Goal: Transaction & Acquisition: Book appointment/travel/reservation

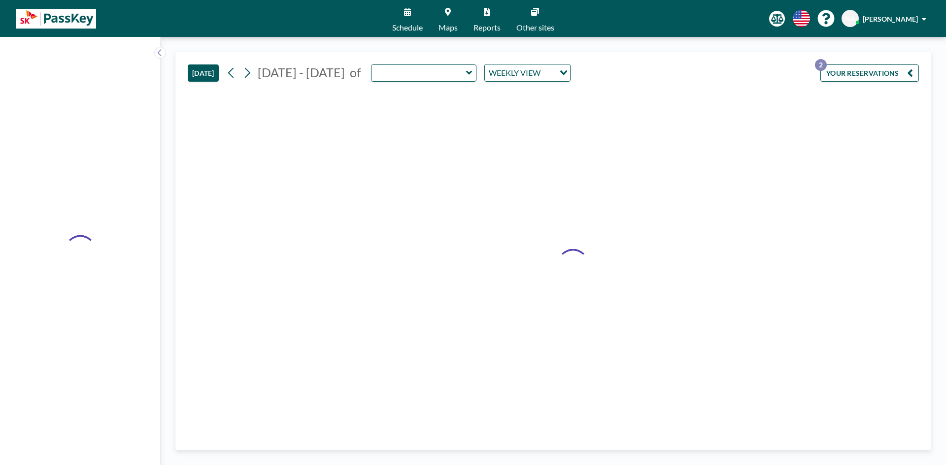
type input "Sapphire"
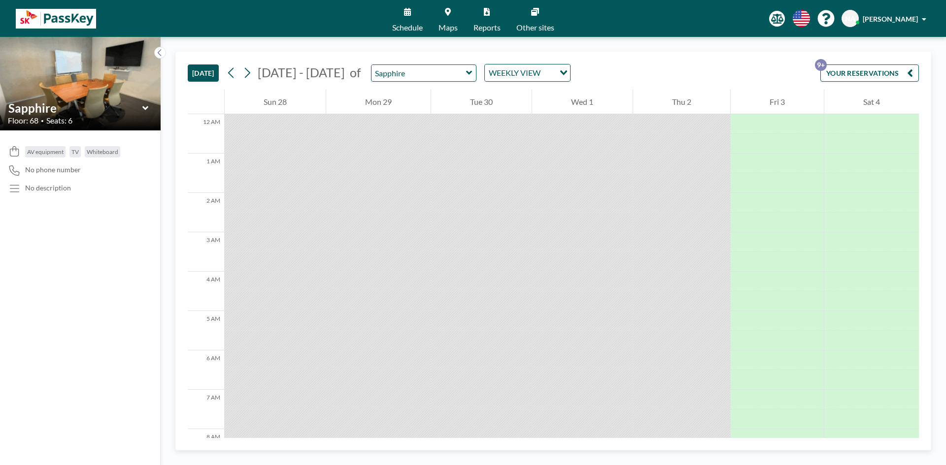
click at [466, 68] on icon at bounding box center [469, 73] width 6 height 10
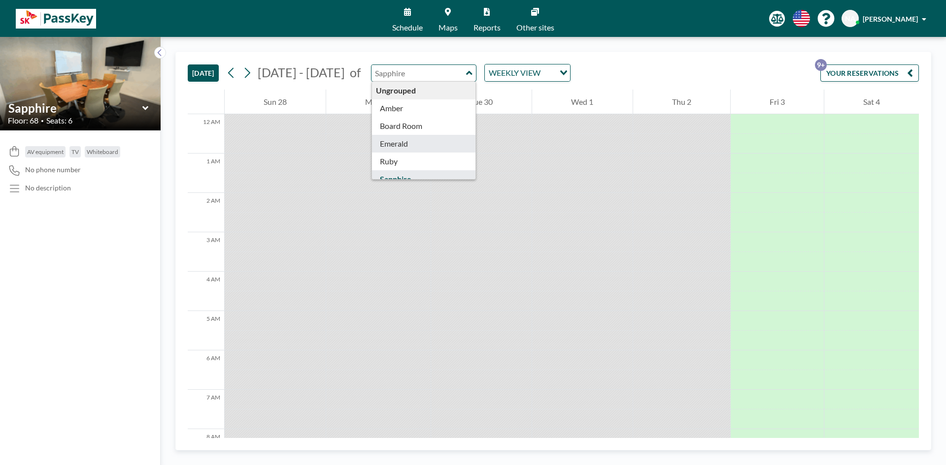
type input "Emerald"
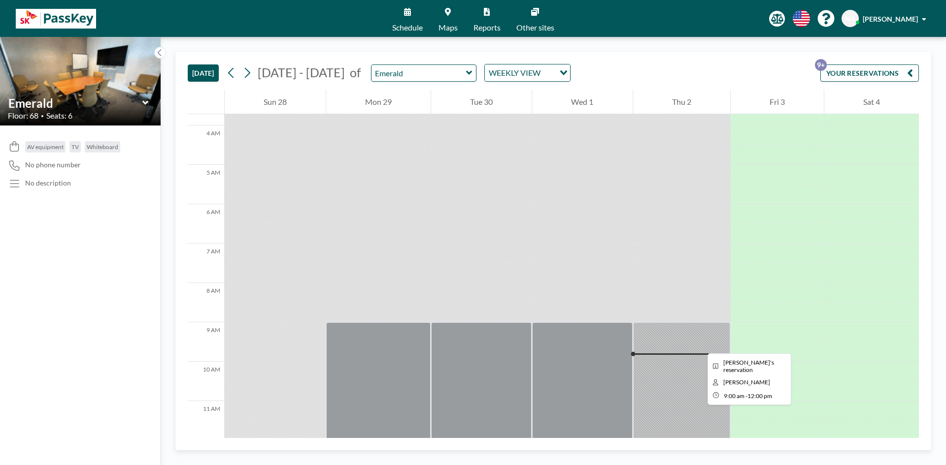
scroll to position [134, 0]
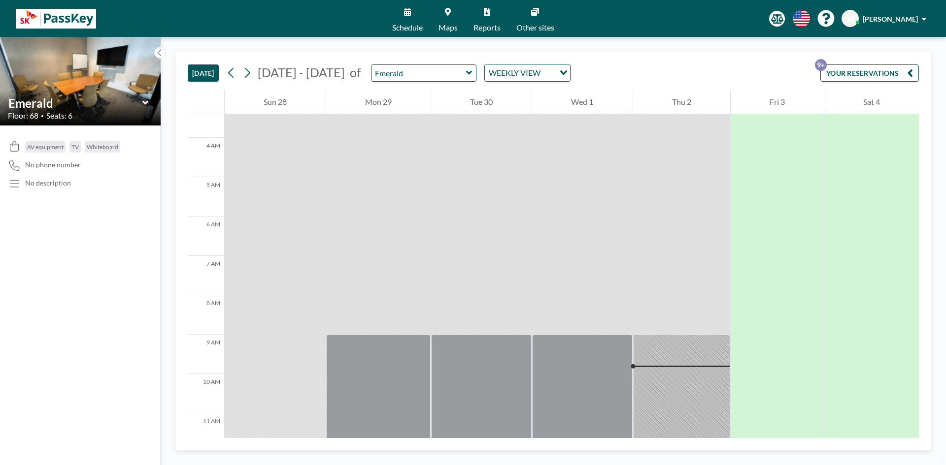
click at [466, 76] on icon at bounding box center [469, 73] width 6 height 10
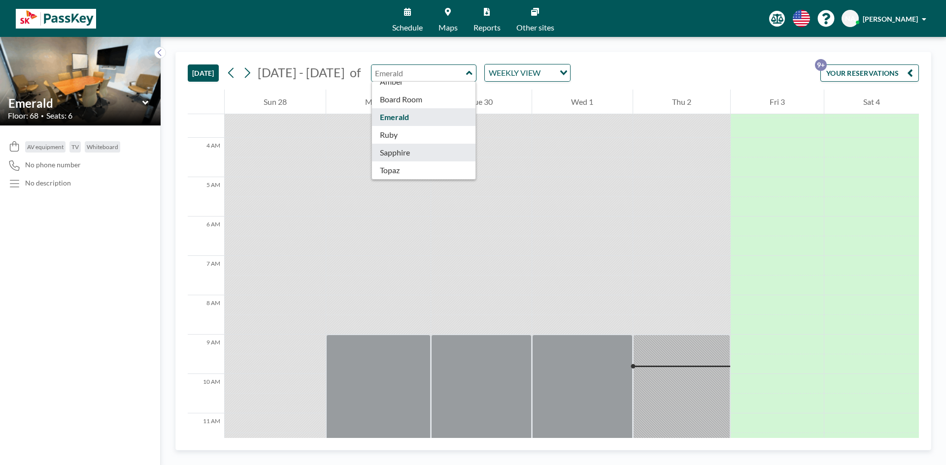
type input "Sapphire"
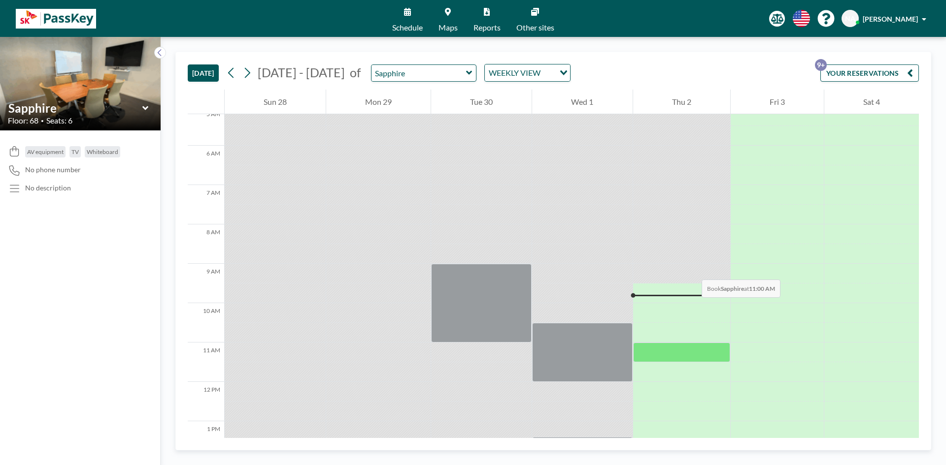
scroll to position [296, 0]
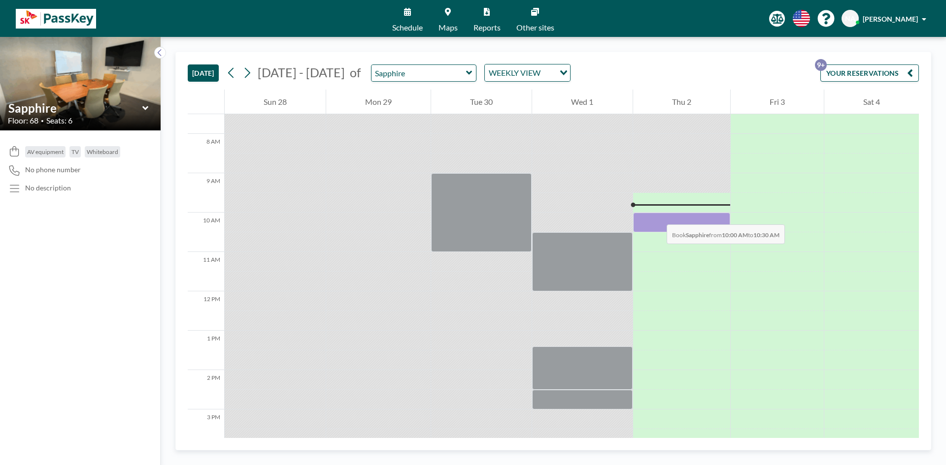
click at [657, 215] on div at bounding box center [681, 223] width 97 height 20
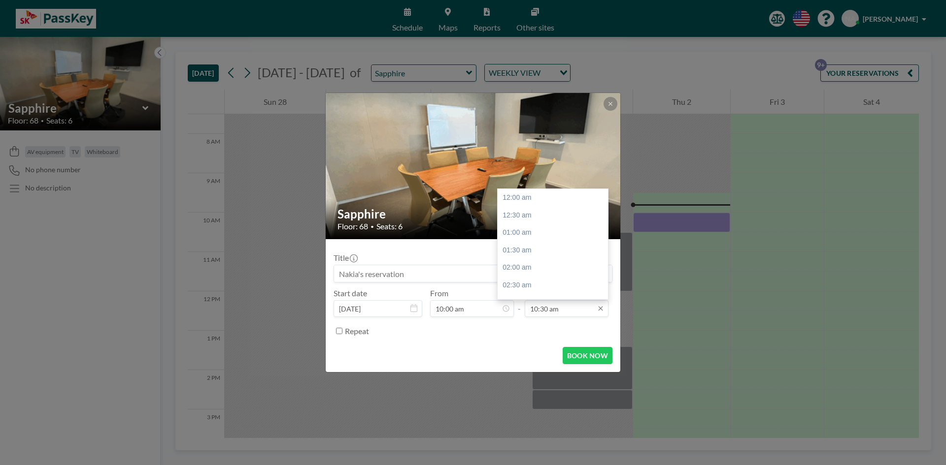
scroll to position [368, 0]
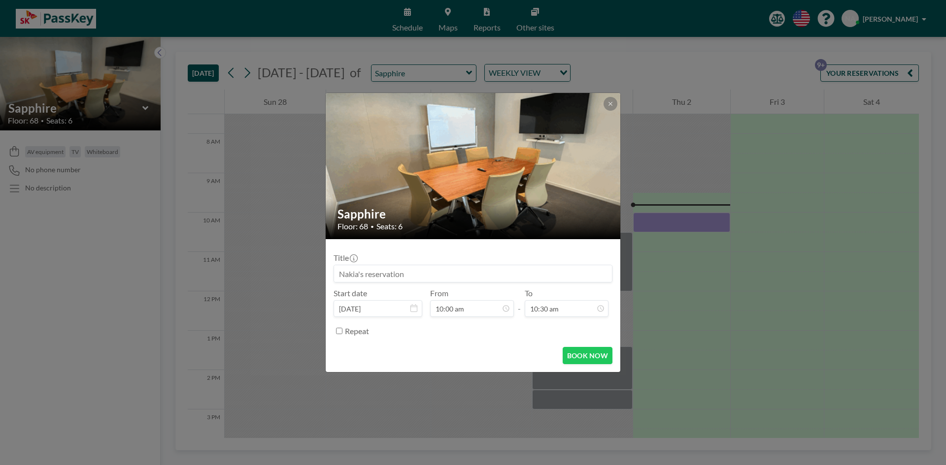
click at [399, 270] on input at bounding box center [473, 274] width 278 height 17
type input "SKA HR"
click at [574, 357] on button "BOOK NOW" at bounding box center [588, 355] width 50 height 17
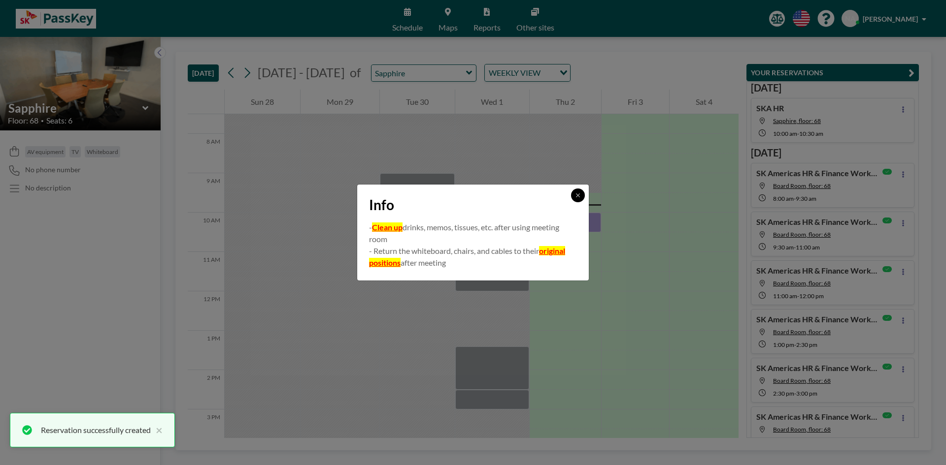
click at [573, 198] on button at bounding box center [578, 196] width 14 height 14
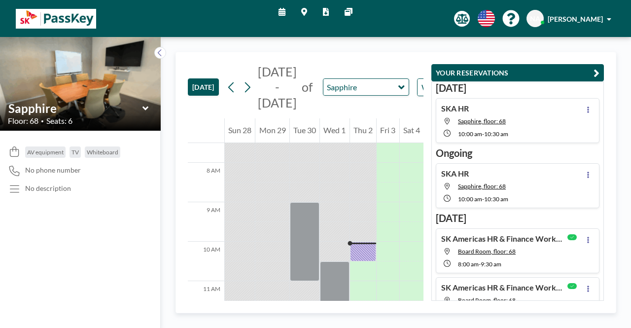
scroll to position [296, 0]
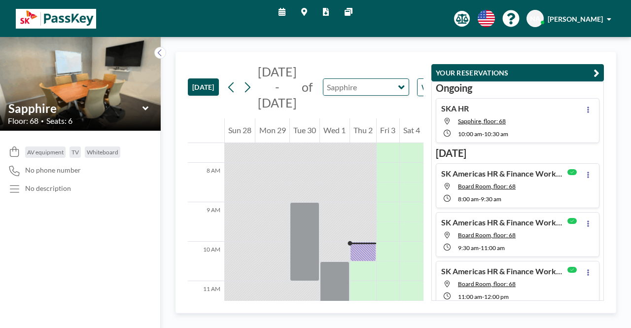
click at [388, 93] on input "text" at bounding box center [360, 87] width 75 height 16
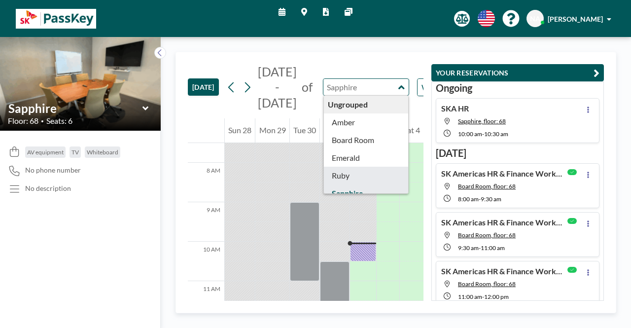
type input "Ruby"
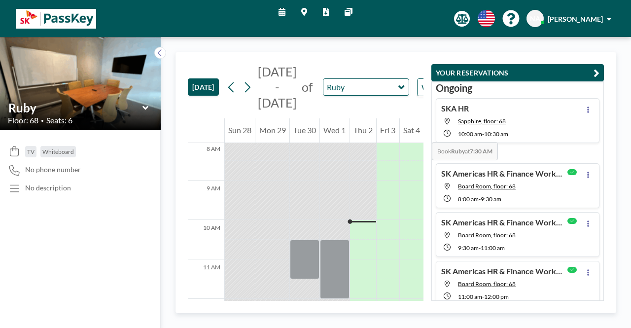
scroll to position [313, 0]
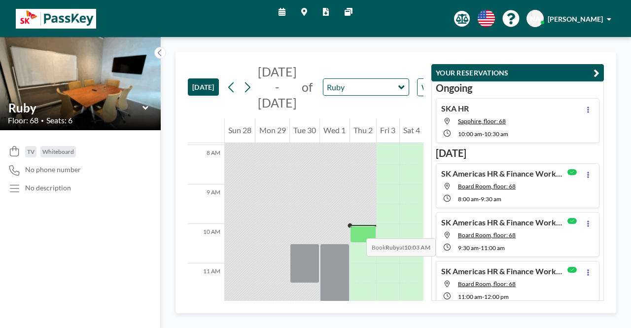
click at [356, 228] on div at bounding box center [363, 234] width 26 height 17
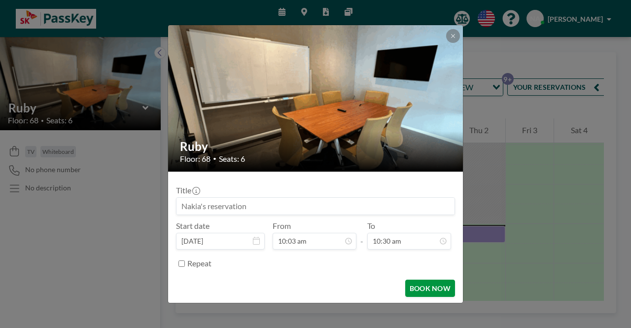
click at [432, 286] on button "BOOK NOW" at bounding box center [430, 287] width 50 height 17
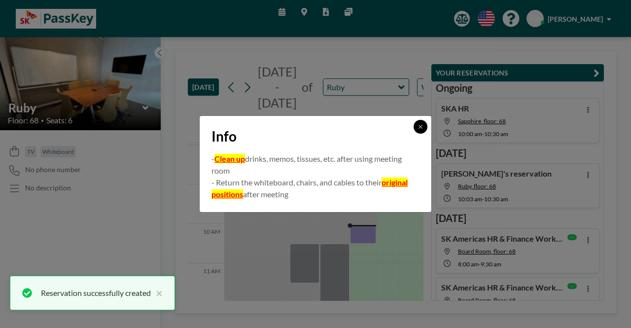
click at [420, 132] on button at bounding box center [420, 127] width 14 height 14
